Goal: Navigation & Orientation: Find specific page/section

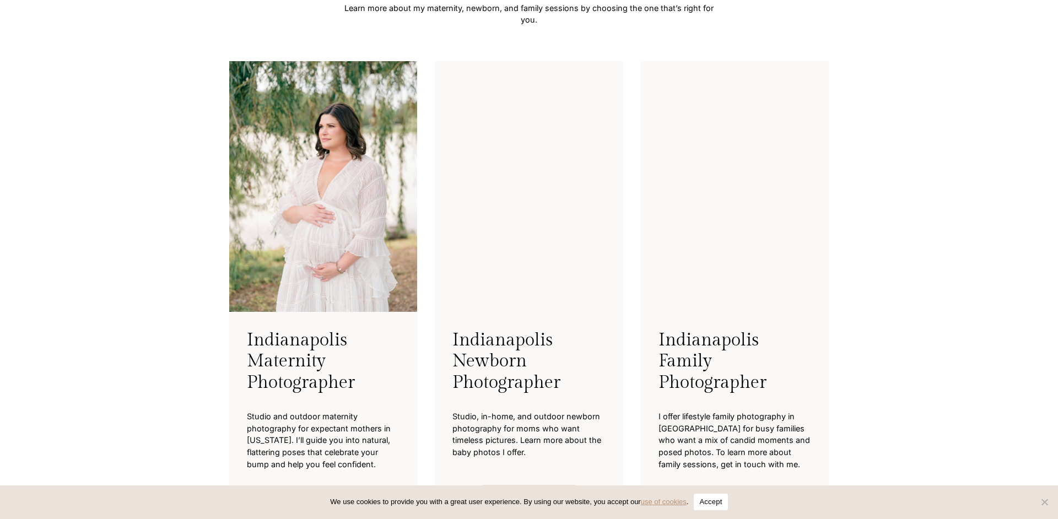
scroll to position [2858, 0]
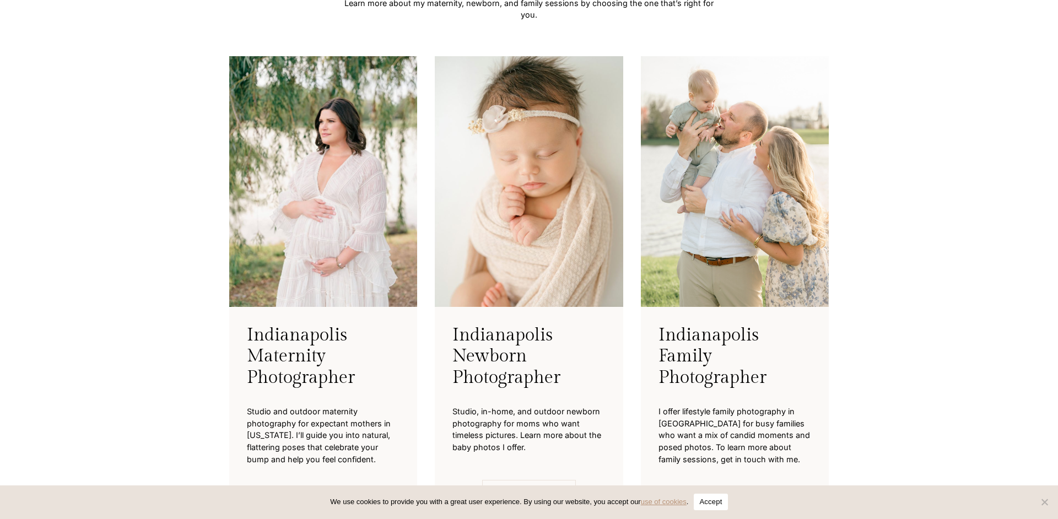
click at [302, 251] on img at bounding box center [323, 181] width 188 height 251
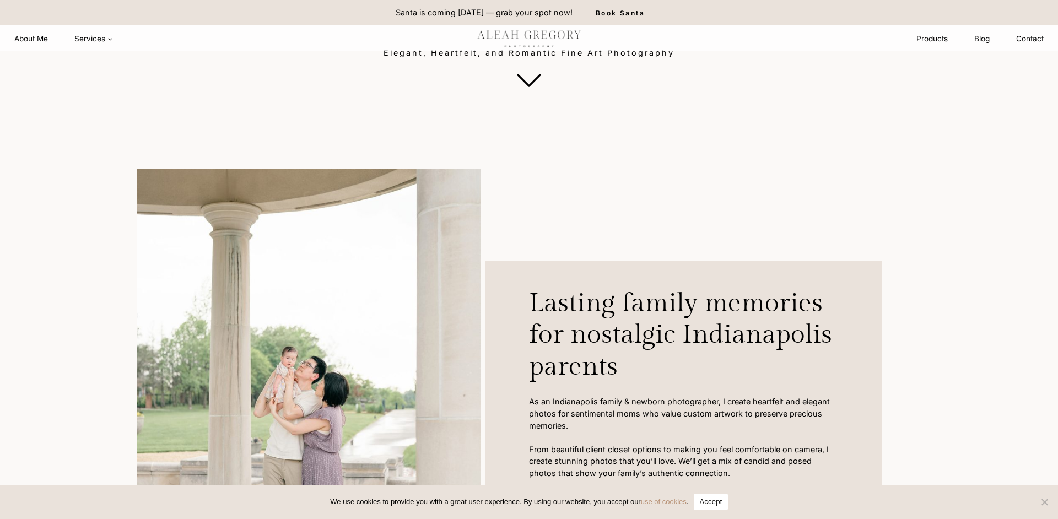
scroll to position [0, 0]
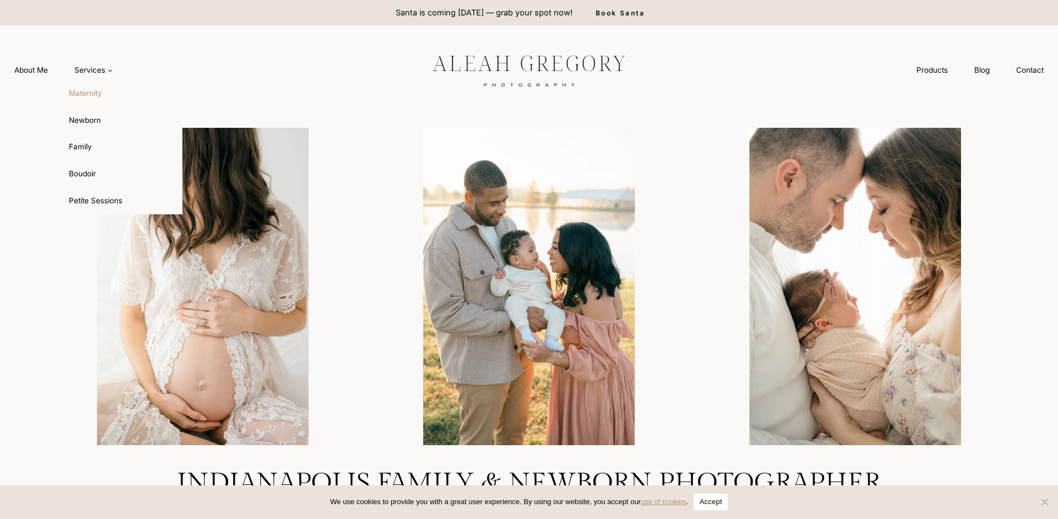
click at [96, 94] on link "Maternity" at bounding box center [121, 93] width 121 height 26
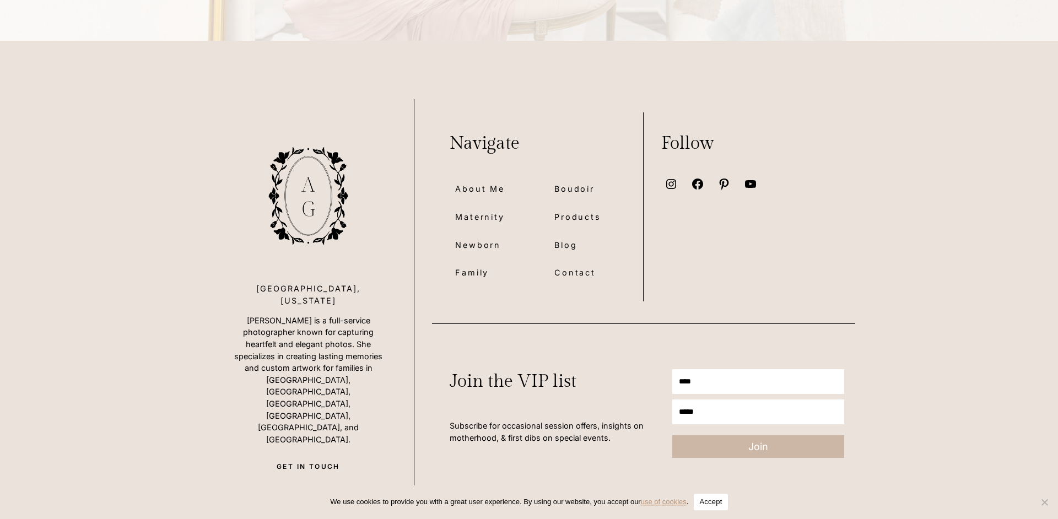
scroll to position [7892, 0]
